Goal: Navigation & Orientation: Go to known website

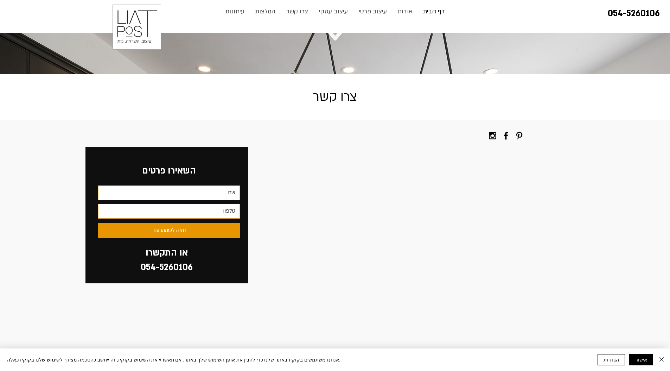
scroll to position [1659, 0]
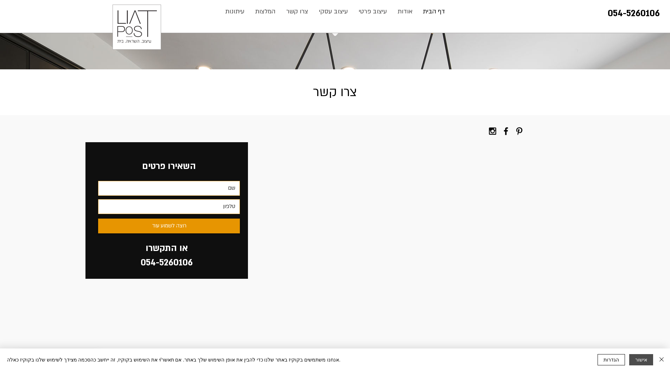
click at [636, 359] on button "אישור" at bounding box center [641, 359] width 24 height 11
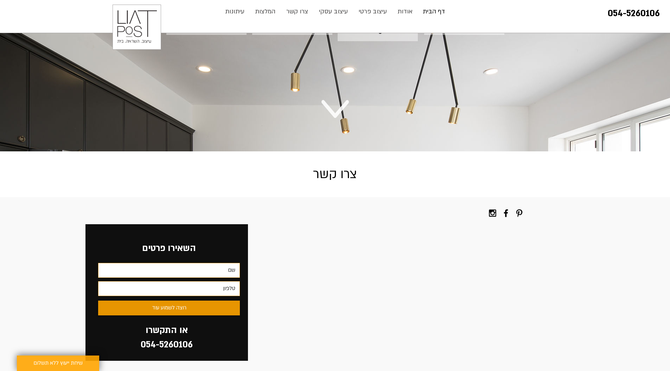
scroll to position [1638, 0]
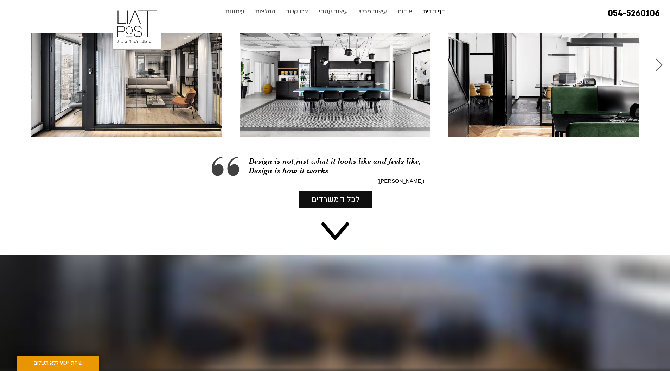
scroll to position [1283, 0]
